Goal: Transaction & Acquisition: Purchase product/service

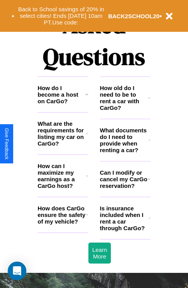
scroll to position [940, 0]
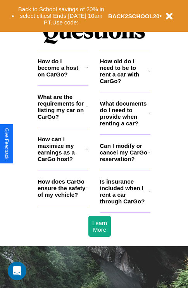
click at [149, 155] on icon at bounding box center [149, 152] width 2 height 6
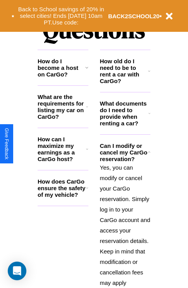
click at [87, 110] on icon at bounding box center [87, 107] width 2 height 6
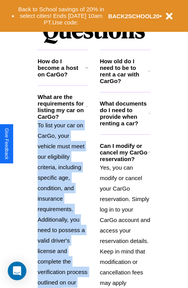
scroll to position [1049, 0]
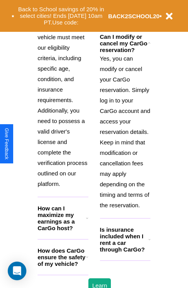
click at [63, 267] on h3 "How does CarGo ensure the safety of my vehicle?" at bounding box center [62, 257] width 49 height 20
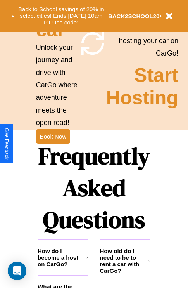
click at [63, 267] on h3 "How do I become a host on CarGo?" at bounding box center [62, 258] width 48 height 20
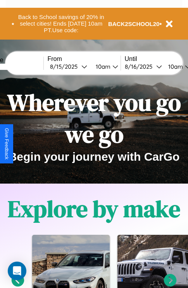
click at [17, 285] on icon at bounding box center [18, 280] width 13 height 13
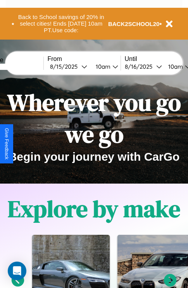
click at [170, 285] on icon at bounding box center [170, 280] width 13 height 13
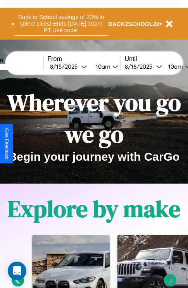
click at [61, 24] on button "Back to School savings of 20% in select cities! Ends [DATE] 10am PT. Use code:" at bounding box center [61, 24] width 94 height 24
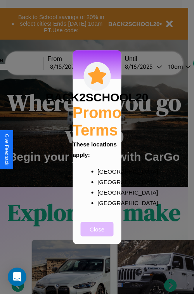
click at [97, 234] on button "Close" at bounding box center [97, 229] width 33 height 14
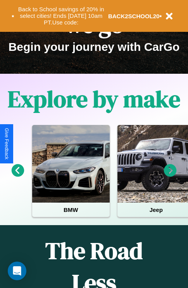
scroll to position [120, 0]
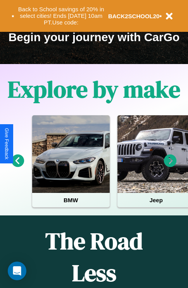
click at [17, 166] on icon at bounding box center [18, 160] width 13 height 13
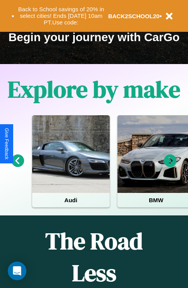
click at [170, 166] on icon at bounding box center [170, 160] width 13 height 13
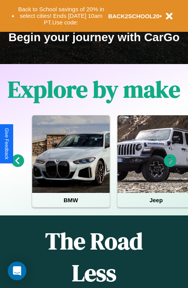
click at [170, 166] on icon at bounding box center [170, 160] width 13 height 13
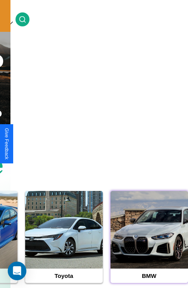
click at [149, 242] on div at bounding box center [150, 230] width 78 height 78
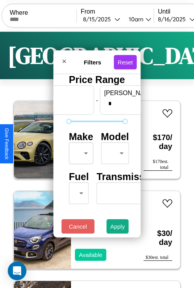
scroll to position [0, 48]
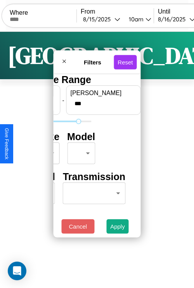
type input "***"
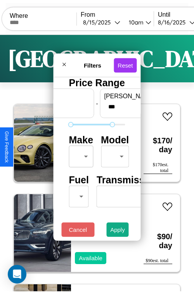
scroll to position [23, 0]
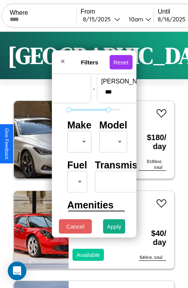
type input "**"
click at [78, 140] on body "CarGo Where From [DATE] 10am Until [DATE] 10am Become a Host Login Sign Up Dall…" at bounding box center [94, 160] width 188 height 320
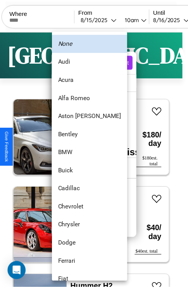
scroll to position [52, 0]
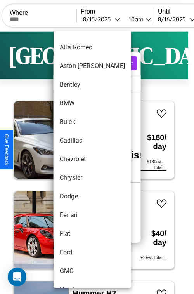
click at [78, 159] on li "Chevrolet" at bounding box center [93, 159] width 78 height 19
type input "*********"
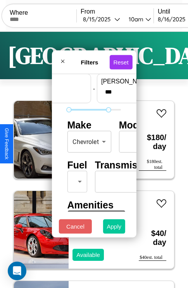
click at [114, 228] on button "Apply" at bounding box center [114, 226] width 23 height 14
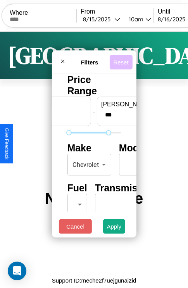
click at [122, 60] on button "Reset" at bounding box center [120, 62] width 23 height 14
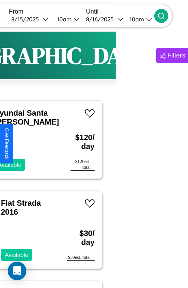
type input "******"
click at [165, 16] on icon at bounding box center [162, 16] width 8 height 8
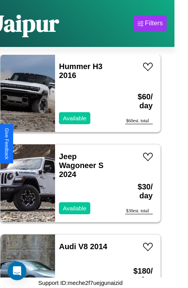
scroll to position [3270, 0]
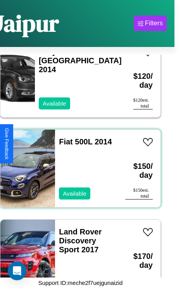
click at [78, 164] on div "Fiat 500L 2014 Available" at bounding box center [86, 169] width 62 height 78
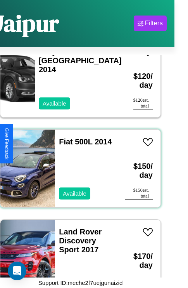
click at [78, 164] on div "Fiat 500L 2014 Available" at bounding box center [86, 169] width 62 height 78
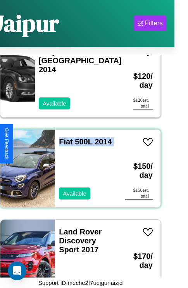
click at [78, 164] on div "Fiat 500L 2014 Available" at bounding box center [86, 169] width 62 height 78
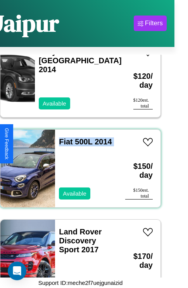
click at [78, 164] on div "Fiat 500L 2014 Available" at bounding box center [86, 169] width 62 height 78
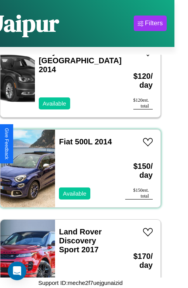
click at [78, 164] on div "Fiat 500L 2014 Available" at bounding box center [86, 169] width 62 height 78
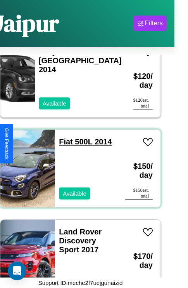
click at [63, 137] on link "Fiat 500L 2014" at bounding box center [85, 141] width 53 height 9
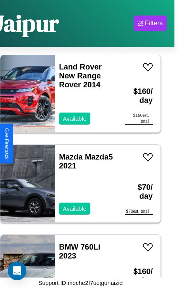
scroll to position [2640, 0]
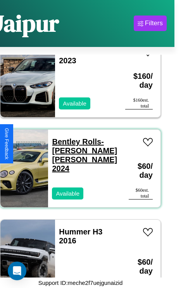
click at [71, 137] on link "Bentley Rolls-[PERSON_NAME] [PERSON_NAME] 2024" at bounding box center [84, 154] width 65 height 35
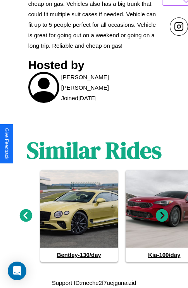
scroll to position [385, 0]
click at [162, 216] on icon at bounding box center [162, 215] width 13 height 13
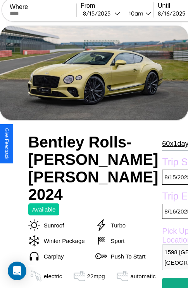
scroll to position [5, 0]
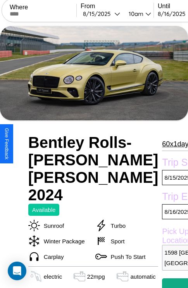
click at [162, 144] on p "60 x 1 days" at bounding box center [177, 144] width 30 height 12
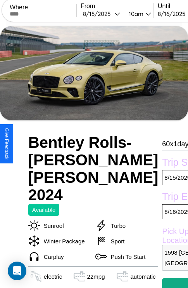
click at [162, 144] on p "60 x 1 days" at bounding box center [177, 144] width 30 height 12
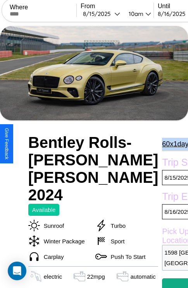
click at [162, 144] on p "60 x 1 days" at bounding box center [177, 144] width 30 height 12
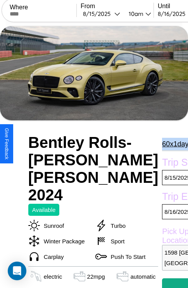
click at [162, 144] on p "60 x 1 days" at bounding box center [177, 144] width 30 height 12
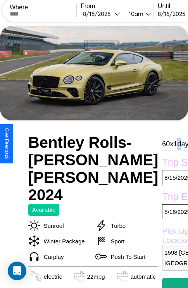
click at [162, 144] on p "60 x 1 days" at bounding box center [177, 144] width 30 height 12
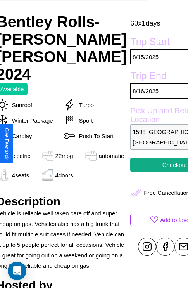
scroll to position [147, 37]
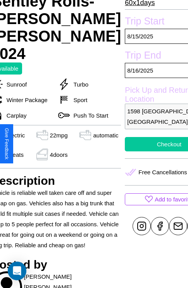
click at [144, 144] on button "Checkout" at bounding box center [169, 144] width 88 height 14
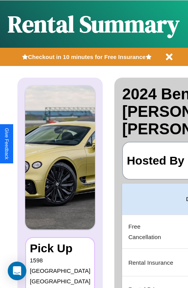
scroll to position [0, 147]
